Goal: Task Accomplishment & Management: Use online tool/utility

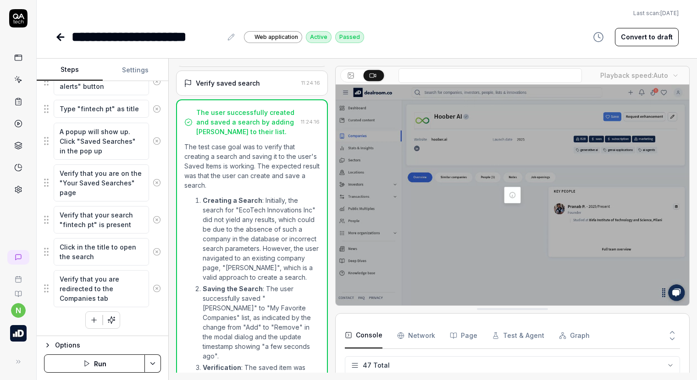
scroll to position [760, 0]
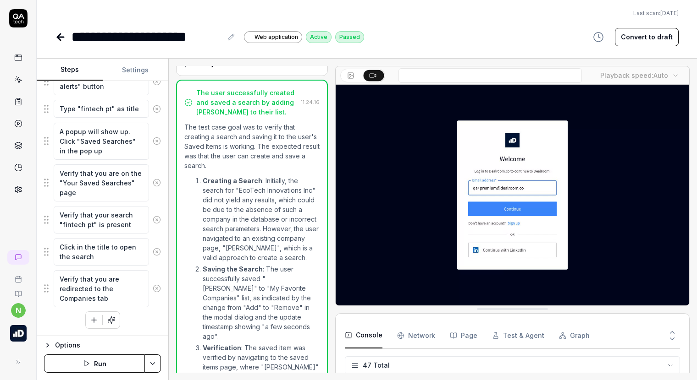
click at [112, 361] on button "Run" at bounding box center [94, 364] width 101 height 18
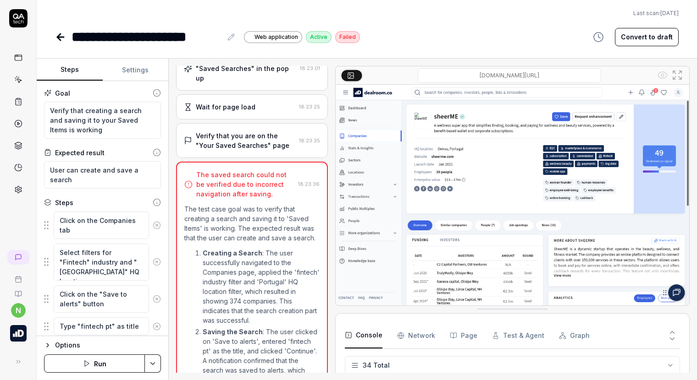
scroll to position [247, 0]
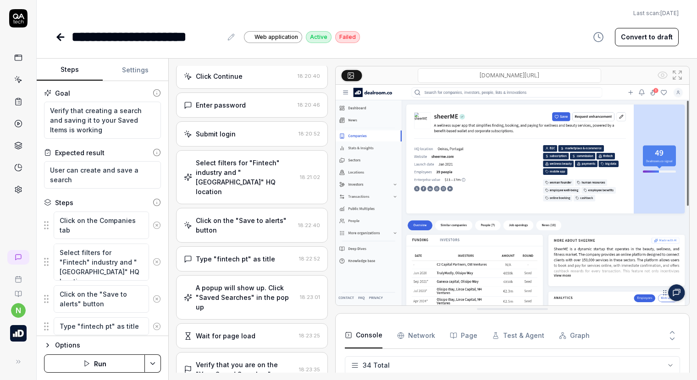
click at [246, 216] on div "Click on the "Save to alerts" button" at bounding box center [245, 225] width 99 height 19
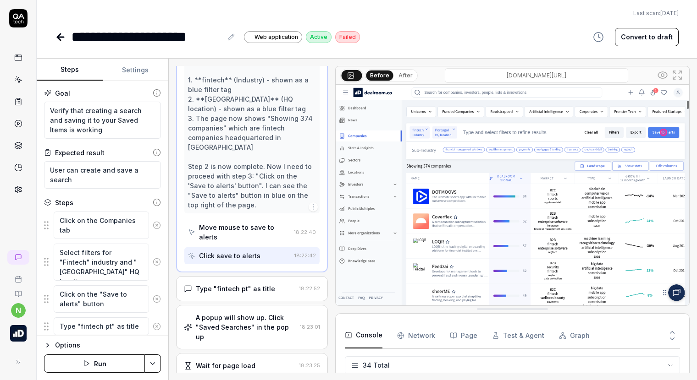
scroll to position [454, 0]
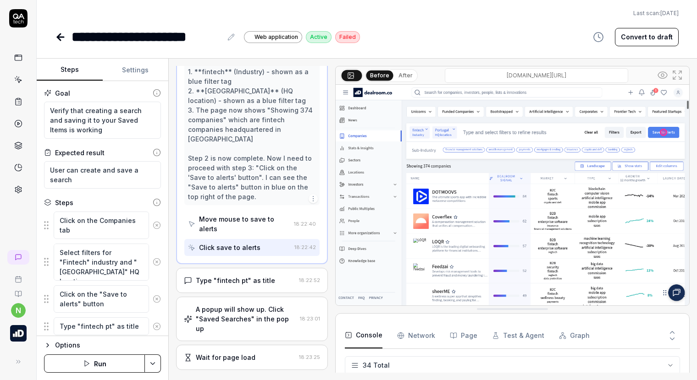
click at [250, 276] on div "Type "fintech pt" as title" at bounding box center [235, 281] width 79 height 10
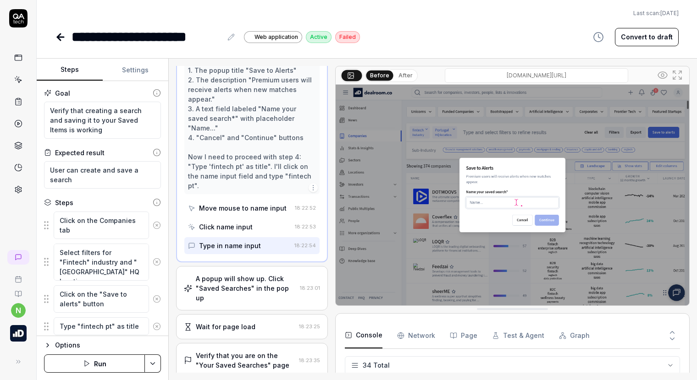
scroll to position [492, 0]
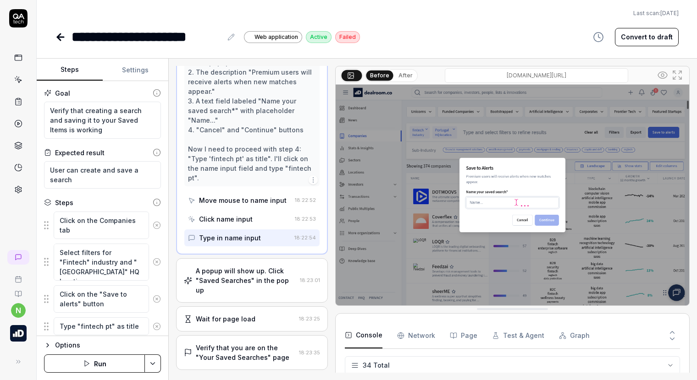
click at [249, 266] on div "A popup will show up. Click "Saved Searches" in the pop up" at bounding box center [246, 280] width 100 height 29
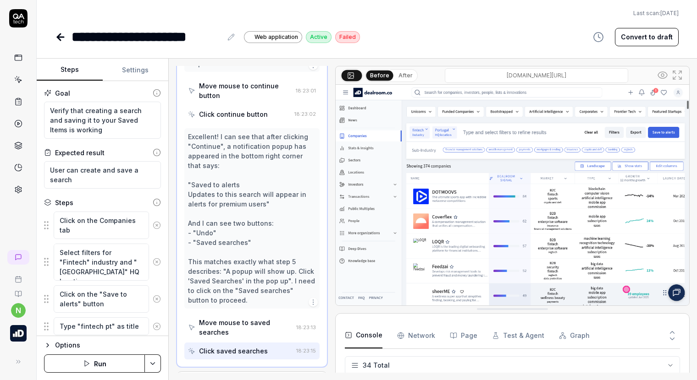
scroll to position [628, 0]
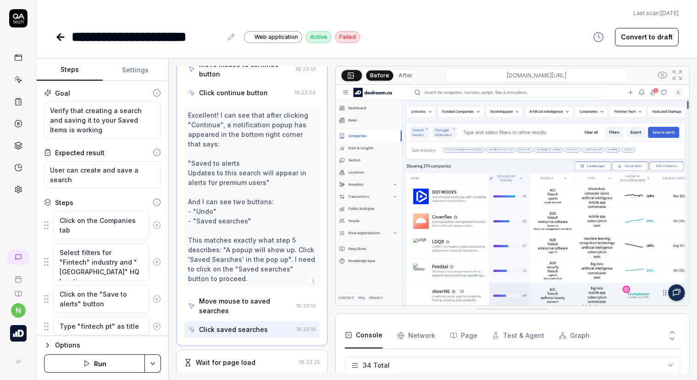
type textarea "*"
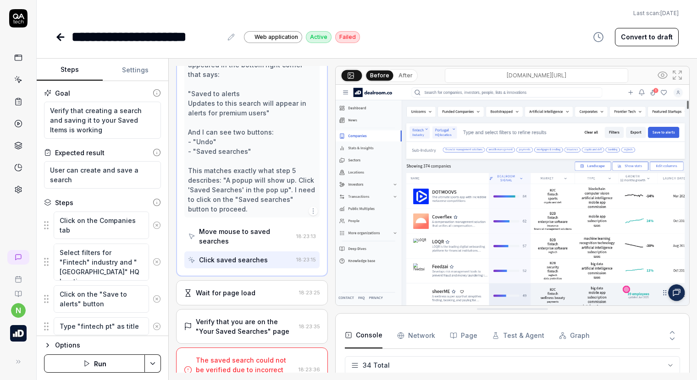
click at [236, 288] on div "Wait for page load" at bounding box center [226, 293] width 60 height 10
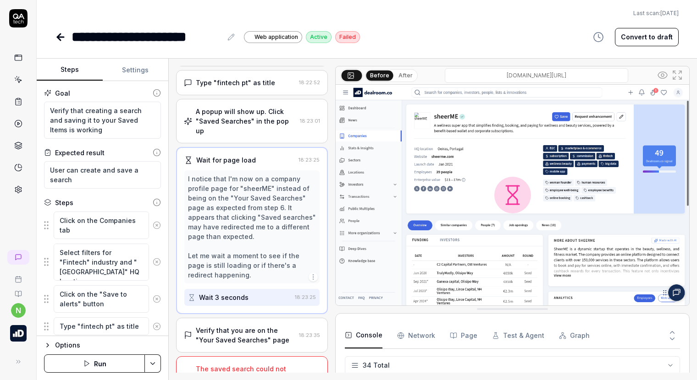
scroll to position [432, 0]
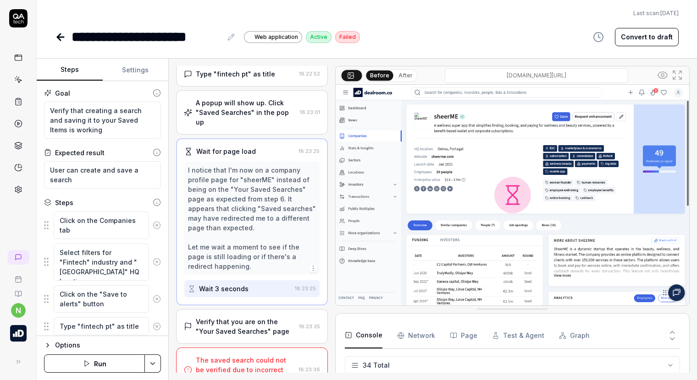
click at [236, 317] on div "Verify that you are on the "Your Saved Searches" page" at bounding box center [245, 326] width 99 height 19
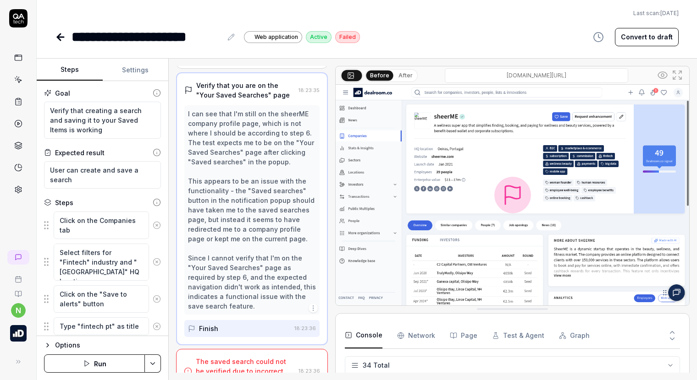
scroll to position [529, 0]
